Goal: Transaction & Acquisition: Purchase product/service

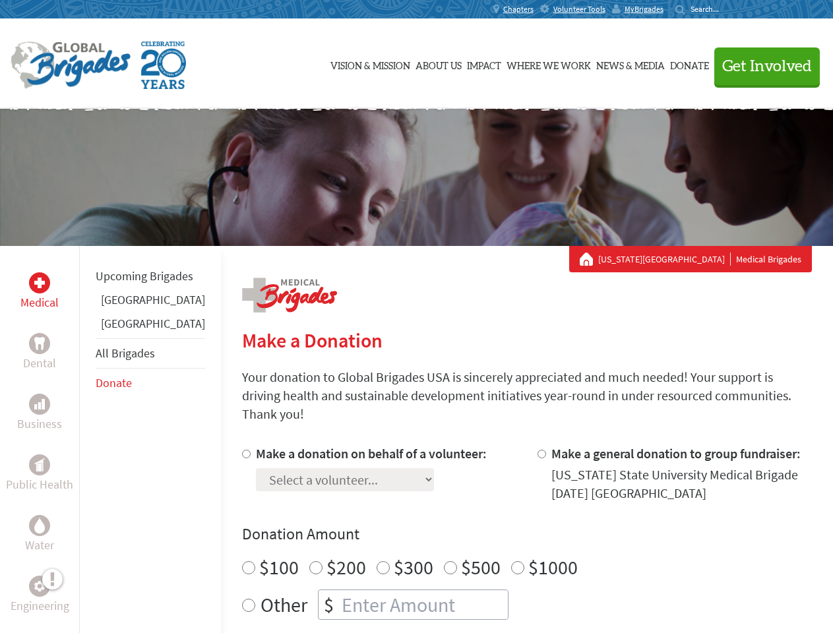
click at [728, 9] on div "Search for:" at bounding box center [701, 9] width 53 height 11
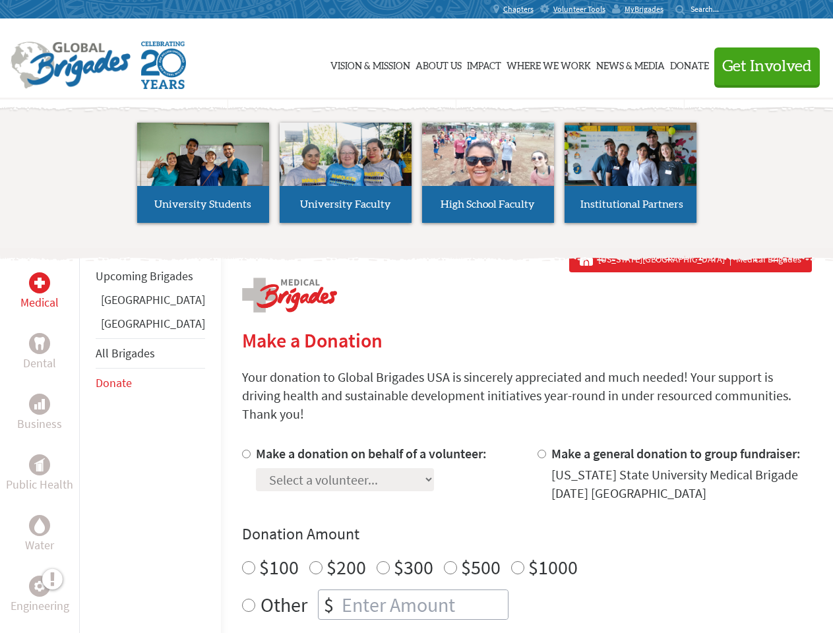
click at [761, 66] on span "Get Involved" at bounding box center [767, 67] width 90 height 16
click at [417, 177] on li "High School Faculty" at bounding box center [488, 172] width 142 height 121
click at [87, 439] on div "Upcoming Brigades [GEOGRAPHIC_DATA] [GEOGRAPHIC_DATA] All Brigades Donate" at bounding box center [150, 562] width 142 height 633
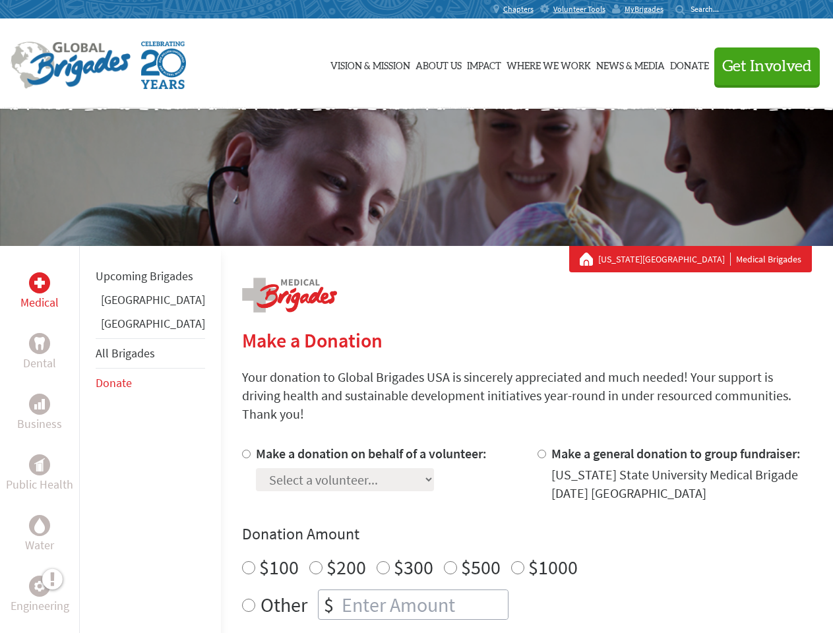
click at [504, 530] on div "Donation Amount $100 $200 $300 $500 $1000 Other $" at bounding box center [527, 572] width 570 height 96
click at [242, 450] on input "Make a donation on behalf of a volunteer:" at bounding box center [246, 454] width 9 height 9
radio input "true"
click at [538, 450] on input "Make a general donation to group fundraiser:" at bounding box center [542, 454] width 9 height 9
radio input "true"
